Goal: Task Accomplishment & Management: Use online tool/utility

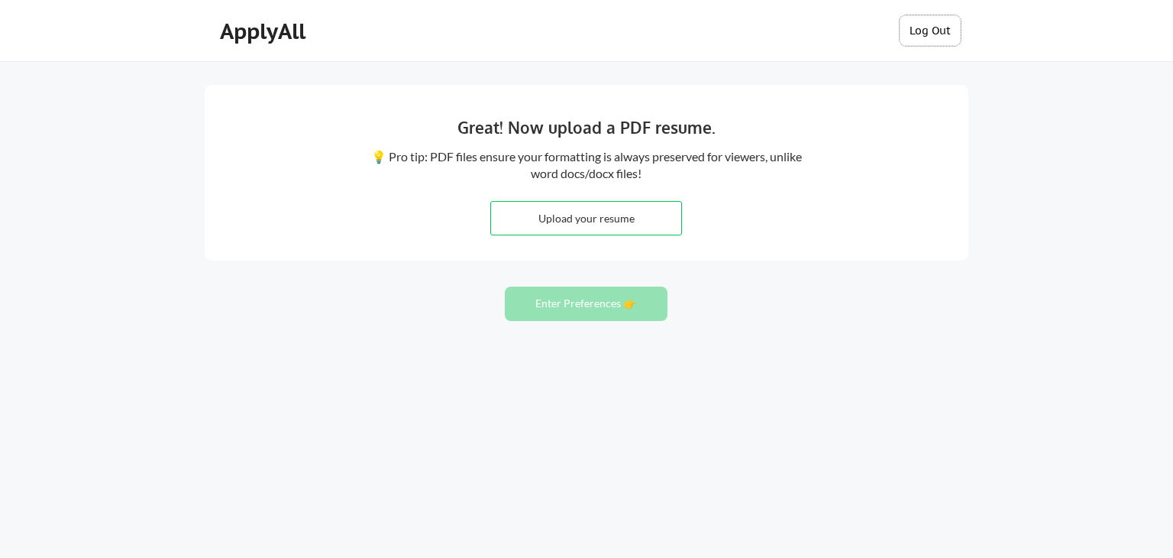
click at [914, 27] on button "Log Out" at bounding box center [930, 30] width 61 height 31
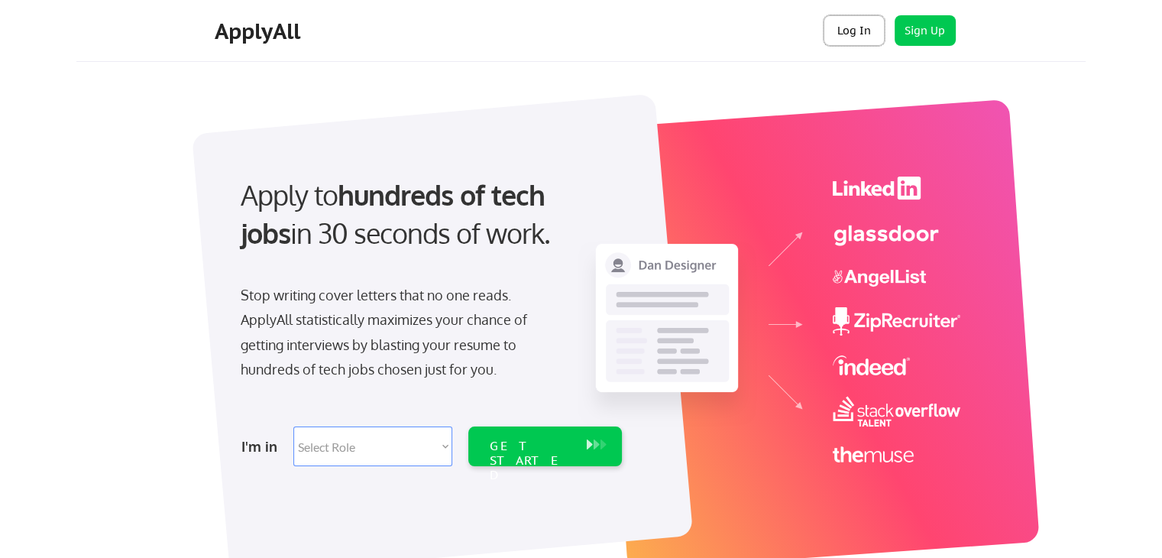
click at [862, 31] on button "Log In" at bounding box center [853, 30] width 61 height 31
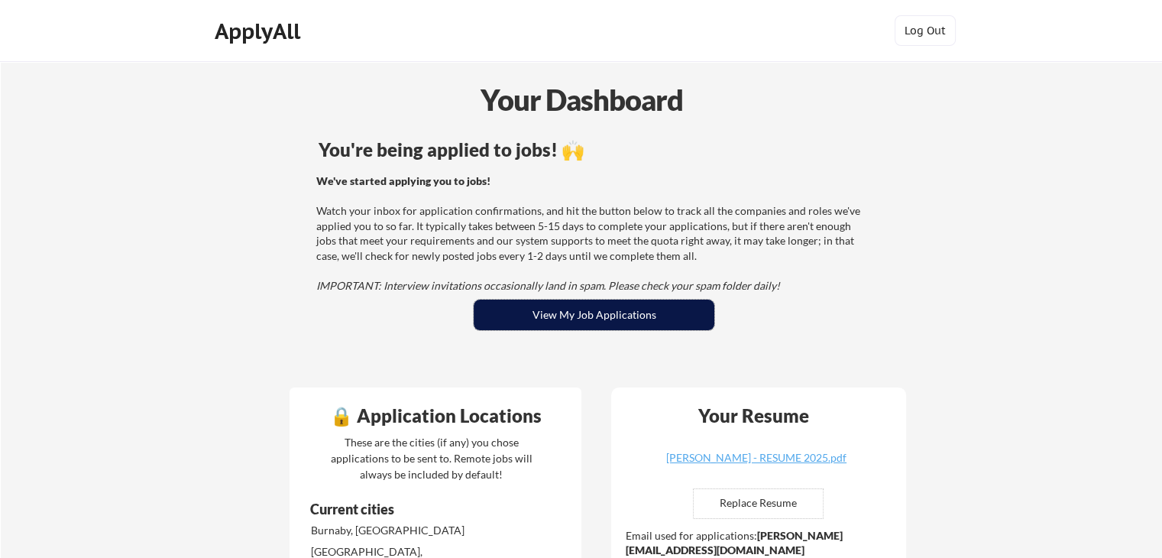
click at [566, 313] on button "View My Job Applications" at bounding box center [594, 314] width 241 height 31
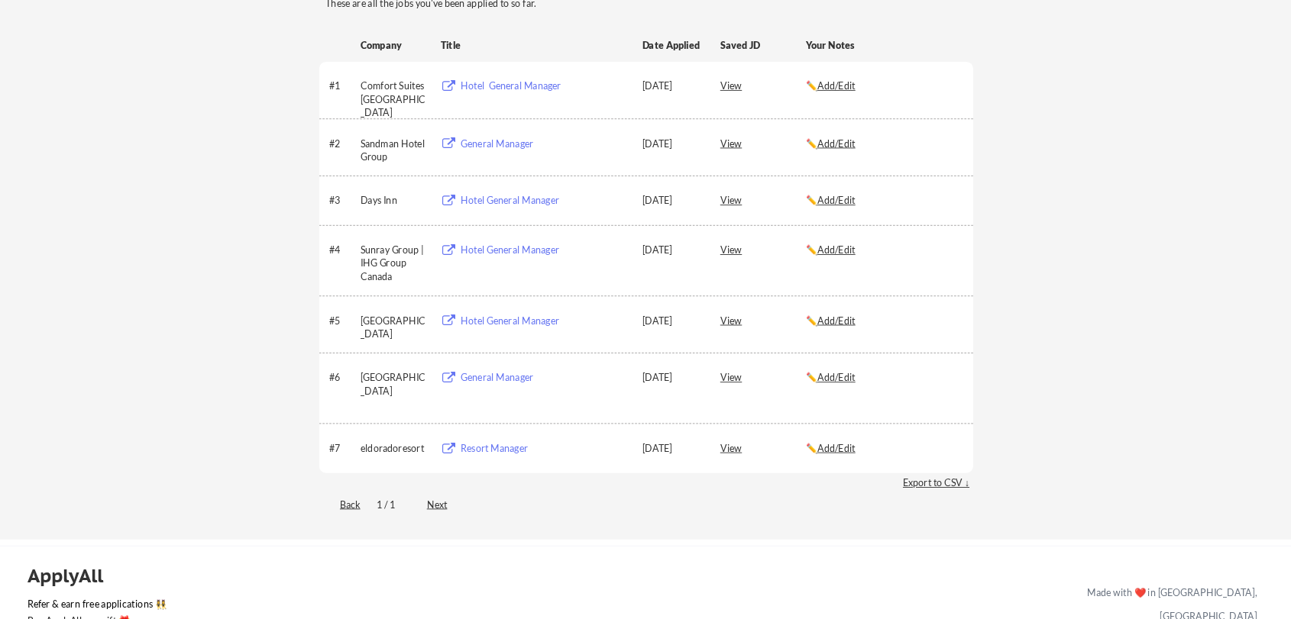
scroll to position [229, 0]
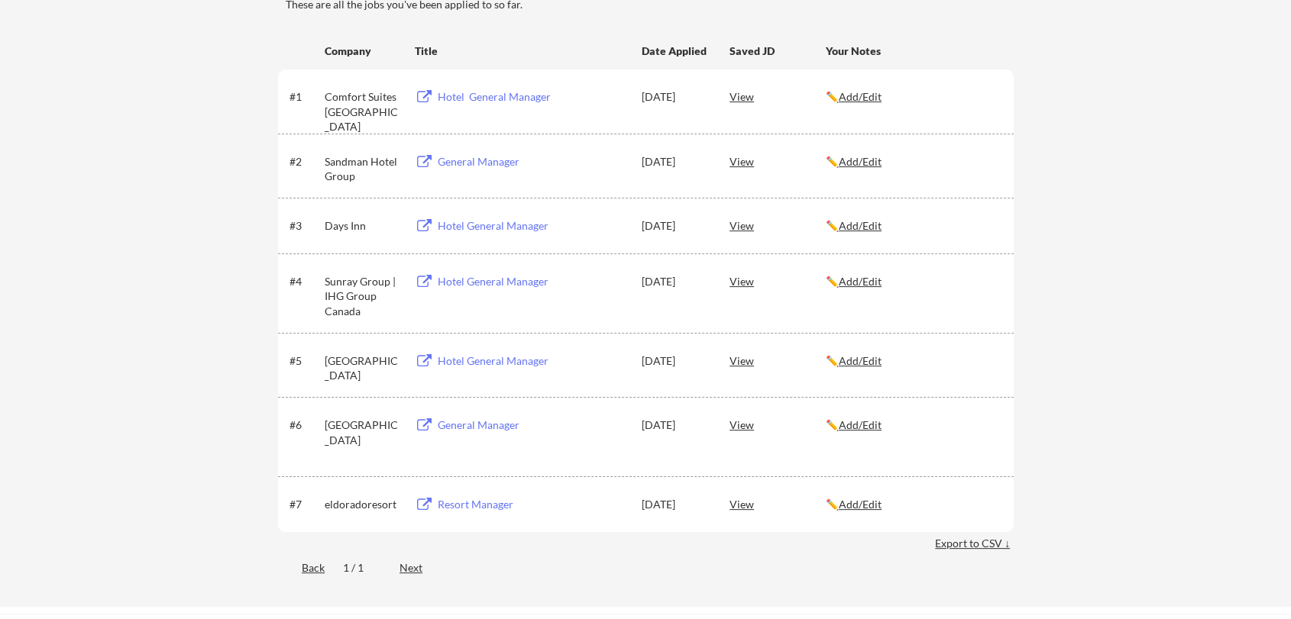
click at [953, 547] on div "Export to CSV ↓" at bounding box center [974, 543] width 79 height 15
